Goal: Information Seeking & Learning: Check status

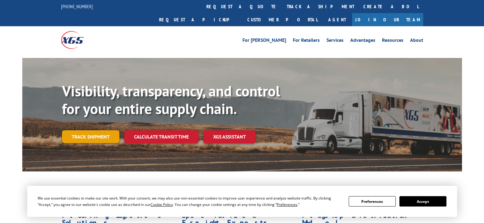
click at [86, 130] on link "Track shipment" at bounding box center [90, 136] width 57 height 13
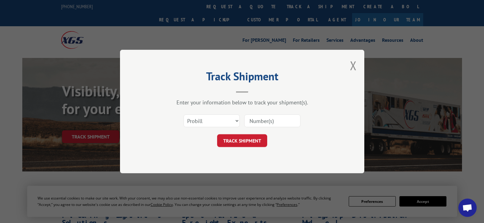
click at [279, 123] on input at bounding box center [272, 121] width 56 height 13
paste input "17496916"
type input "17496916"
click at [251, 139] on button "TRACK SHIPMENT" at bounding box center [242, 140] width 50 height 13
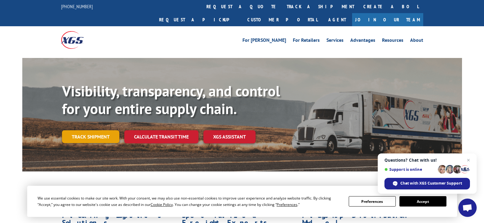
click at [93, 130] on link "Track shipment" at bounding box center [90, 136] width 57 height 13
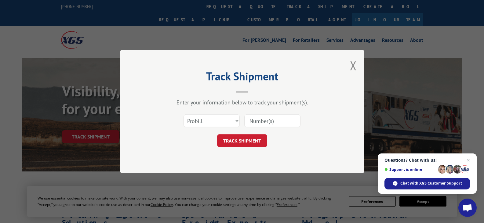
click at [252, 121] on input at bounding box center [272, 121] width 56 height 13
paste input "17496905"
type input "17496905"
click at [241, 138] on button "TRACK SHIPMENT" at bounding box center [242, 140] width 50 height 13
